Goal: Task Accomplishment & Management: Manage account settings

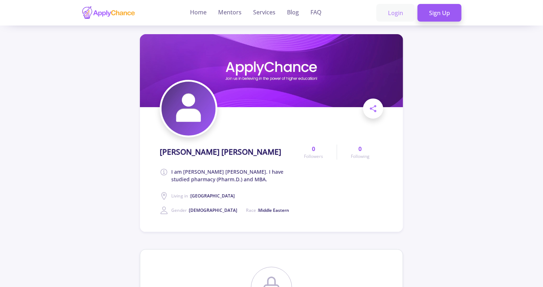
click at [403, 17] on link "Login" at bounding box center [395, 13] width 38 height 18
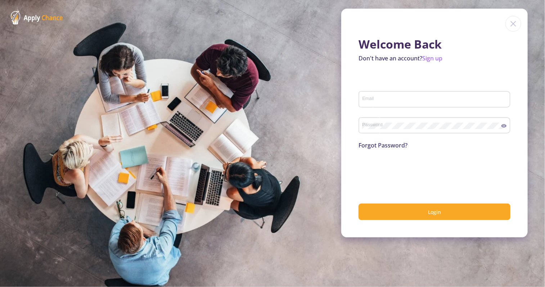
click at [392, 100] on input "Email" at bounding box center [435, 100] width 147 height 6
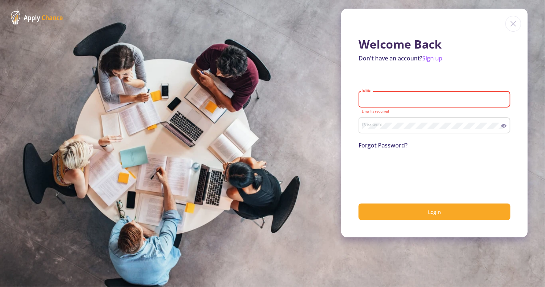
click at [399, 101] on input "Email" at bounding box center [435, 100] width 147 height 6
type input "amirrezadowlati@gmail.com"
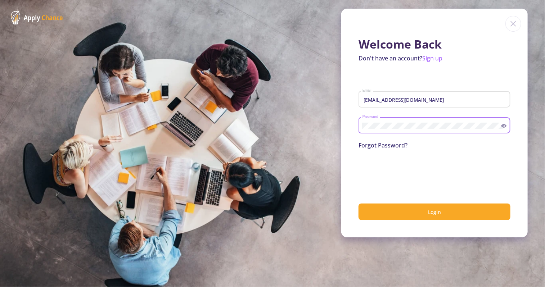
click at [376, 142] on link "Forgot Password?" at bounding box center [383, 146] width 49 height 8
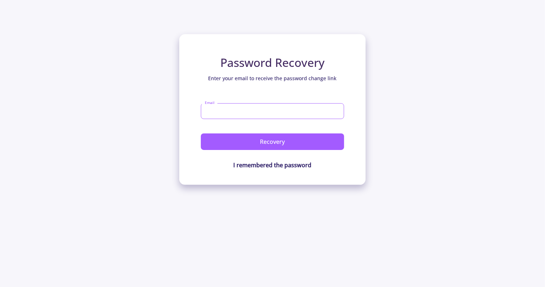
click at [315, 116] on input "Email" at bounding box center [272, 111] width 143 height 16
type input "amirrezadowlati@gmail.com"
click at [201, 134] on button "Recovery" at bounding box center [272, 142] width 143 height 17
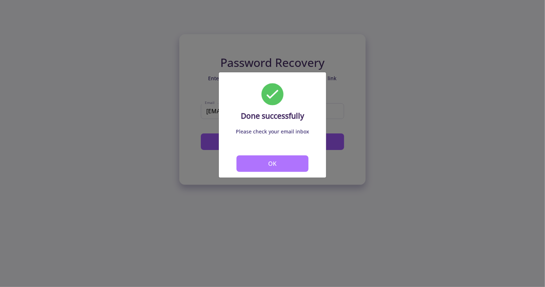
click at [283, 161] on button "OK" at bounding box center [273, 164] width 72 height 17
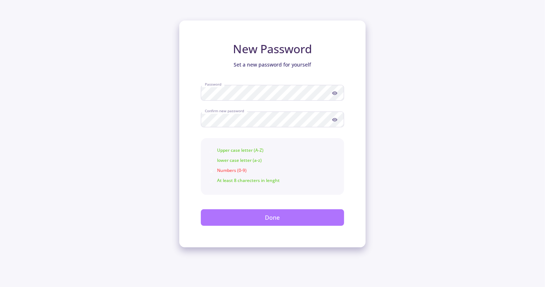
click at [255, 216] on button "Done" at bounding box center [272, 218] width 143 height 17
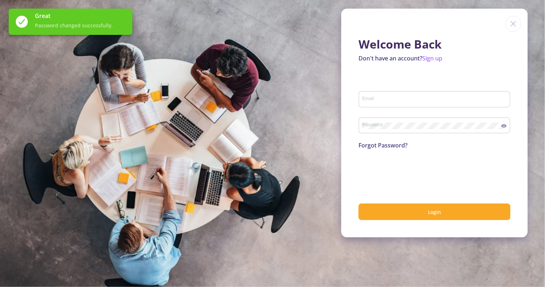
click at [405, 98] on input "Email" at bounding box center [435, 100] width 147 height 6
type input "[EMAIL_ADDRESS][DOMAIN_NAME]"
click at [405, 133] on div "Password" at bounding box center [431, 124] width 139 height 19
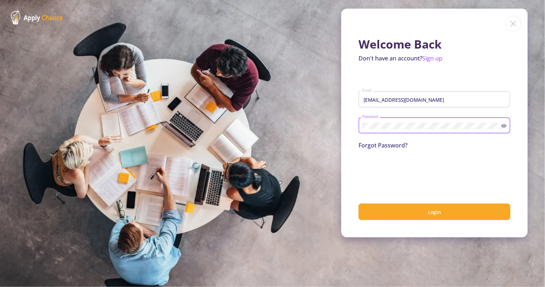
click at [359, 204] on button "Login" at bounding box center [435, 212] width 152 height 17
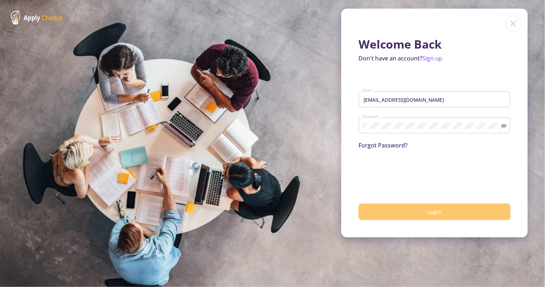
click at [394, 214] on button "Login" at bounding box center [435, 212] width 152 height 17
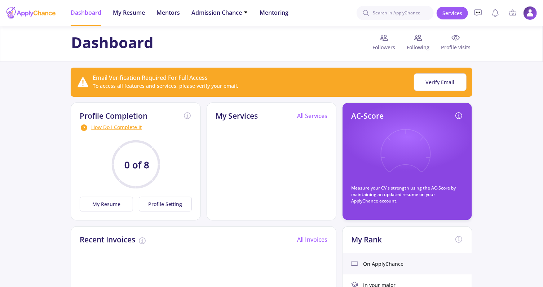
click at [533, 8] on img at bounding box center [530, 13] width 14 height 14
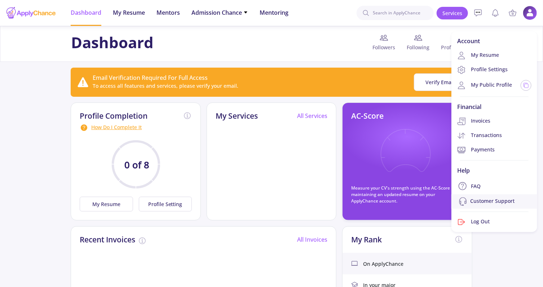
click at [482, 198] on link "Customer Support" at bounding box center [494, 202] width 86 height 14
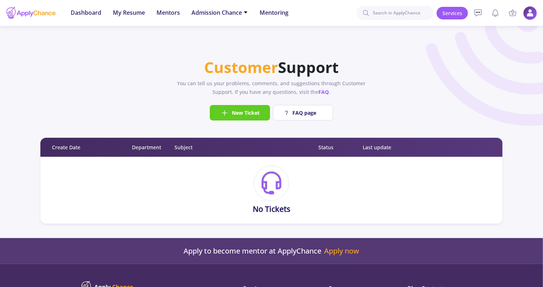
click at [527, 15] on img at bounding box center [530, 13] width 14 height 14
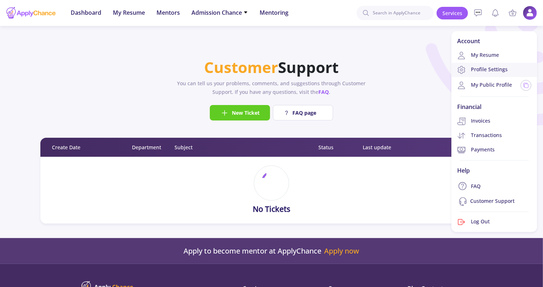
click at [488, 68] on link "Profile Settings" at bounding box center [494, 70] width 86 height 14
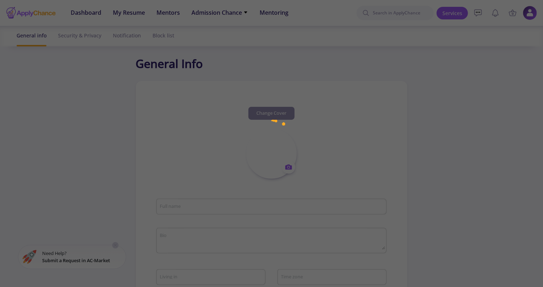
type input "Amirreza Dowlati Beirami"
type textarea "I am Amirreza Dowlati Beirami. I have studied pharmacy (Pharm.D.) and MBA."
type input "Austria"
type input "(UTC+01:00) Amsterdam, Berlin, Bern, Rome, Stockholm, Vienna"
type input "AmirrezaDowlatiBeirami"
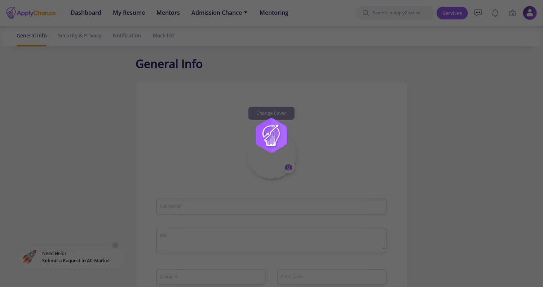
type input "amirrezadowlati@gmail.com"
type input "live:amirrezadowlati"
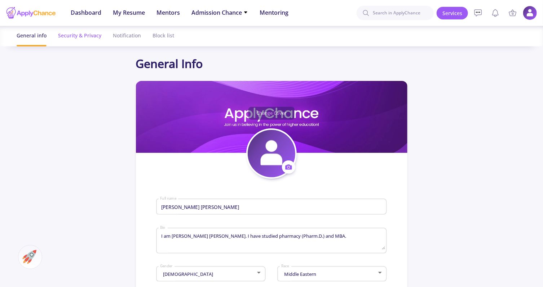
click at [85, 31] on div "Security & Privacy" at bounding box center [79, 35] width 43 height 19
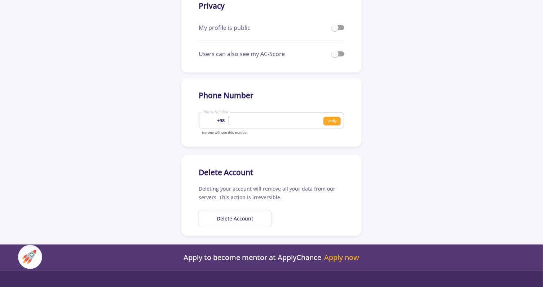
scroll to position [267, 0]
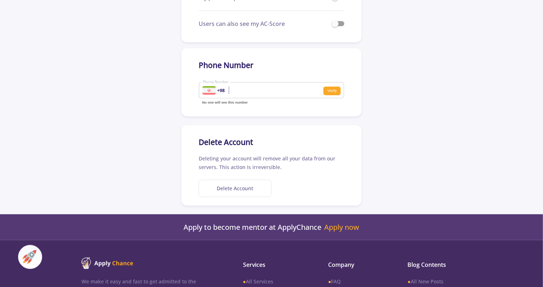
click at [222, 192] on button "Delete Account" at bounding box center [234, 189] width 73 height 18
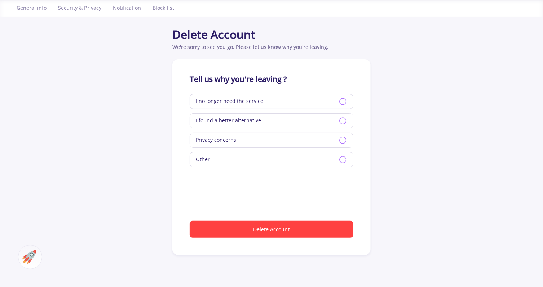
scroll to position [25, 0]
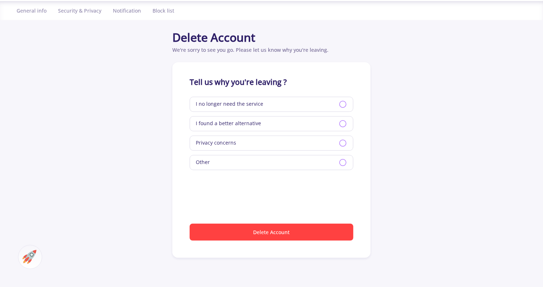
click at [278, 126] on div "I found a better alternative" at bounding box center [271, 123] width 164 height 15
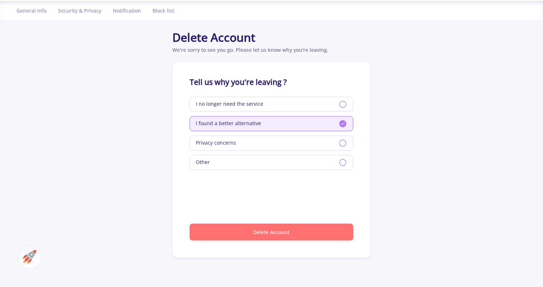
click at [261, 231] on button "Delete Account" at bounding box center [271, 232] width 164 height 17
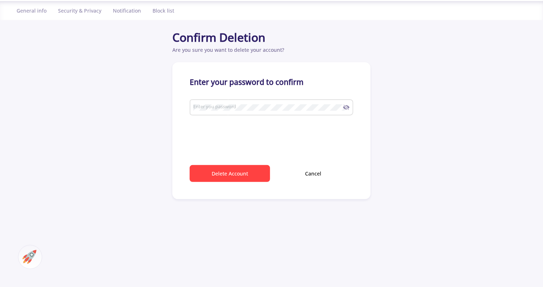
click at [235, 111] on div "Enter you password" at bounding box center [268, 106] width 150 height 19
click at [225, 169] on button "Delete Account" at bounding box center [229, 173] width 80 height 17
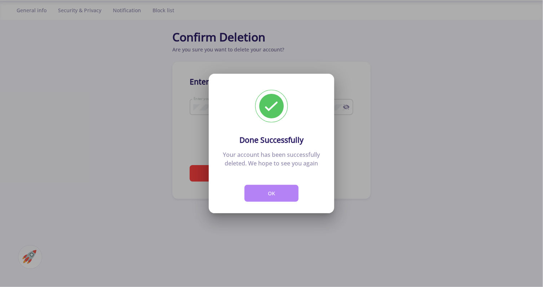
click at [270, 196] on button "OK" at bounding box center [271, 193] width 54 height 17
